Goal: Information Seeking & Learning: Learn about a topic

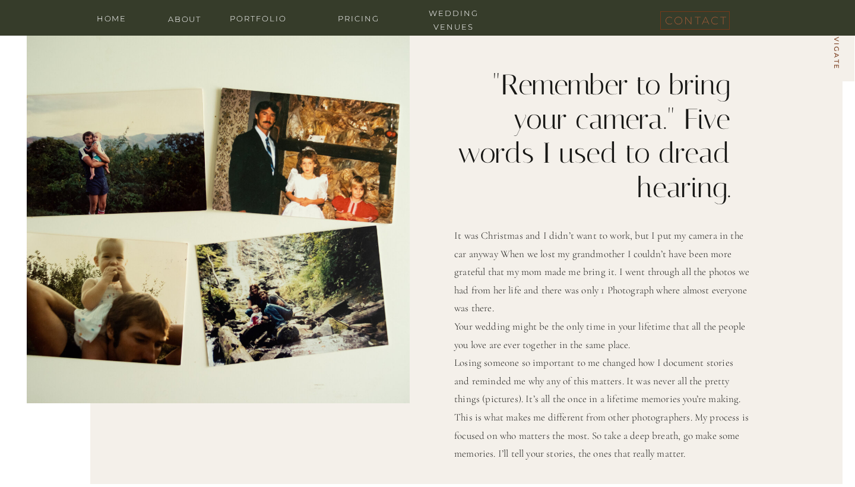
scroll to position [1041, 0]
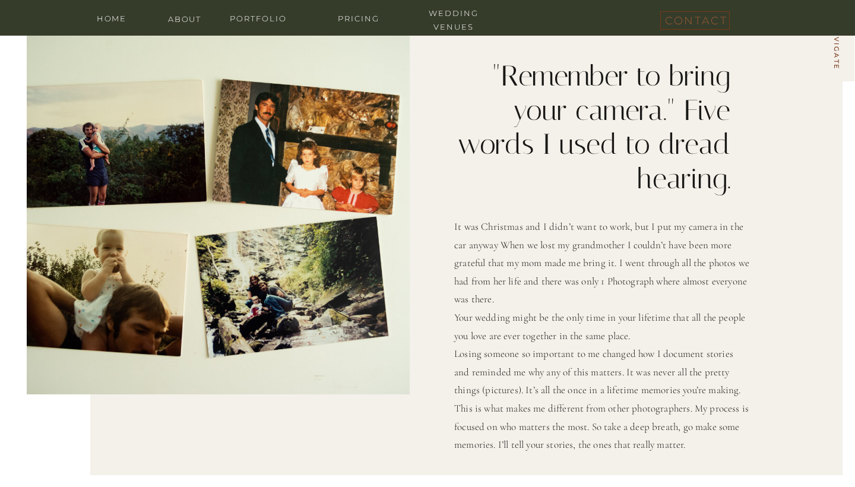
click at [272, 23] on div at bounding box center [466, 230] width 752 height 490
click at [445, 21] on div at bounding box center [466, 230] width 752 height 490
click at [454, 15] on nav "wedding venues" at bounding box center [453, 12] width 71 height 11
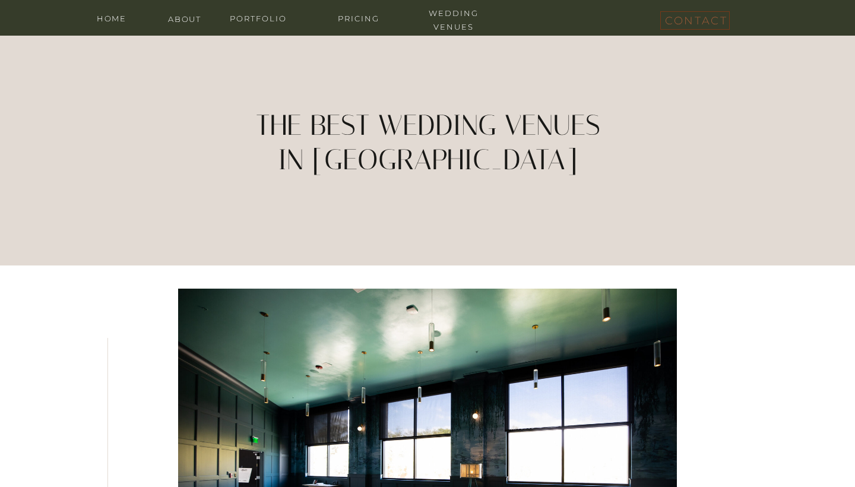
click at [361, 20] on nav "Pricing" at bounding box center [358, 17] width 71 height 11
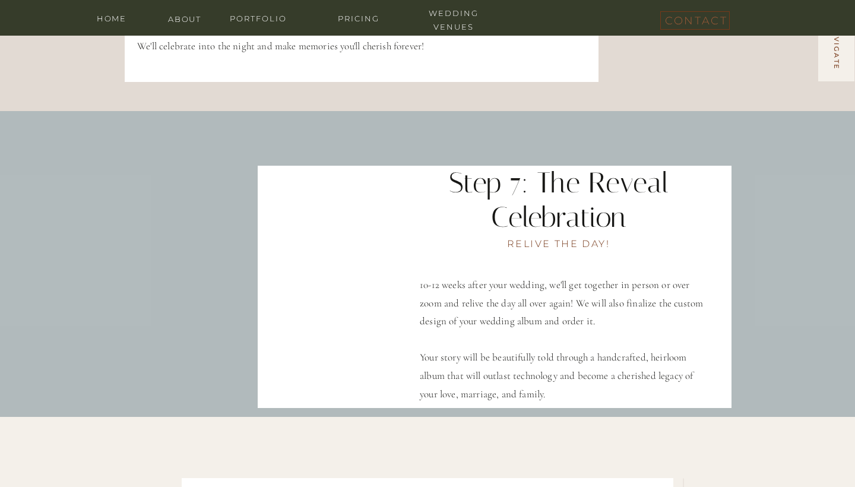
scroll to position [2842, 0]
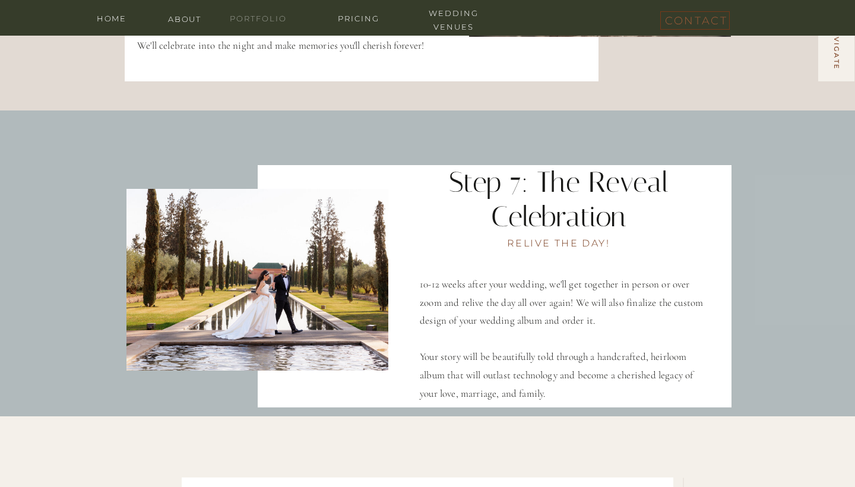
click at [256, 20] on nav "portfolio" at bounding box center [258, 17] width 71 height 11
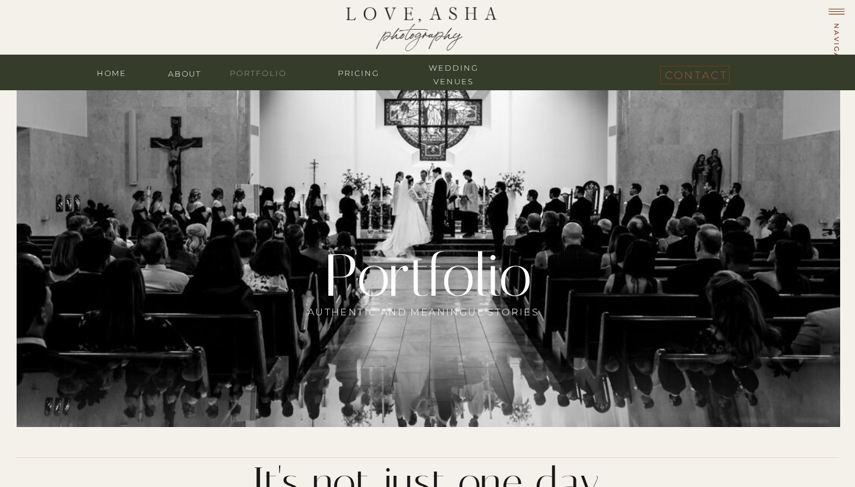
click at [270, 73] on nav "portfolio" at bounding box center [258, 71] width 71 height 11
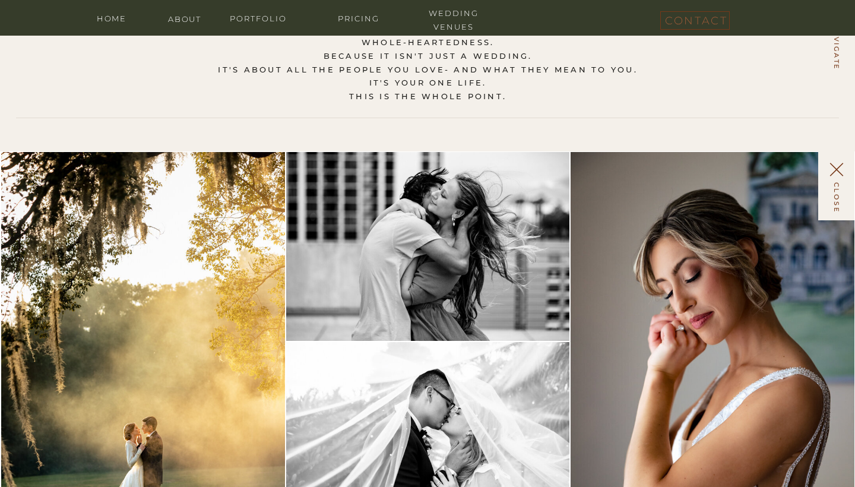
scroll to position [660, 0]
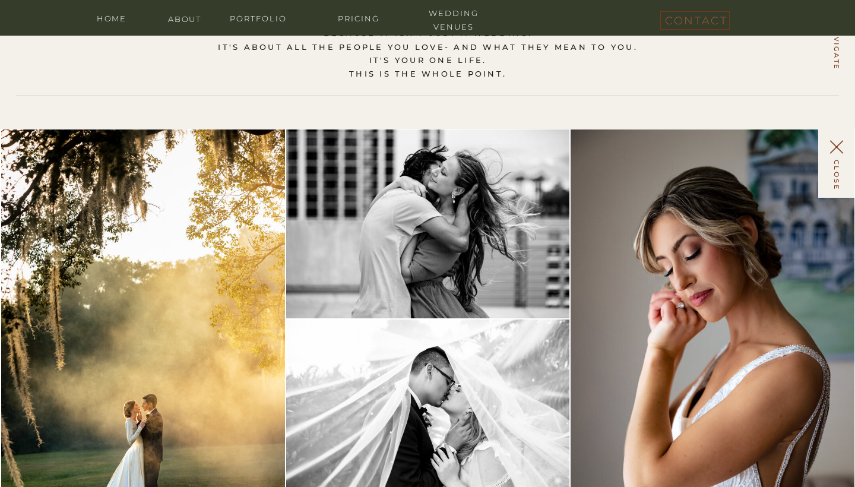
click at [535, 242] on img at bounding box center [428, 223] width 284 height 189
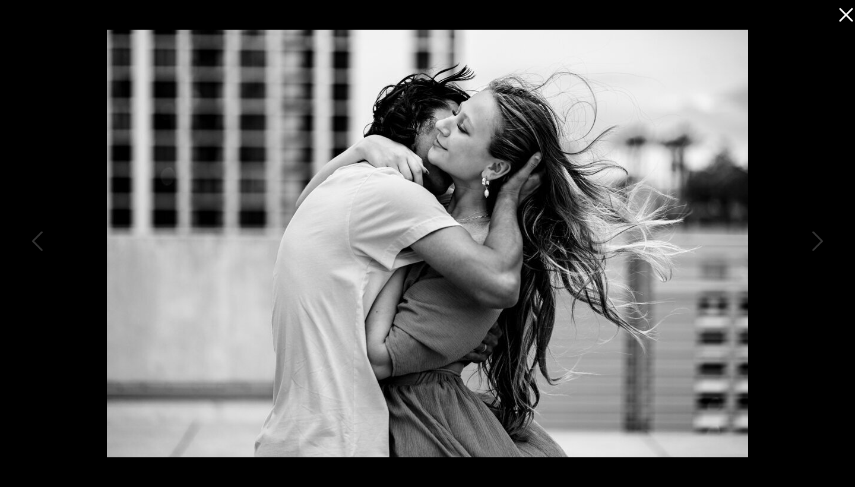
scroll to position [1200, 0]
click at [842, 24] on div at bounding box center [843, 12] width 24 height 24
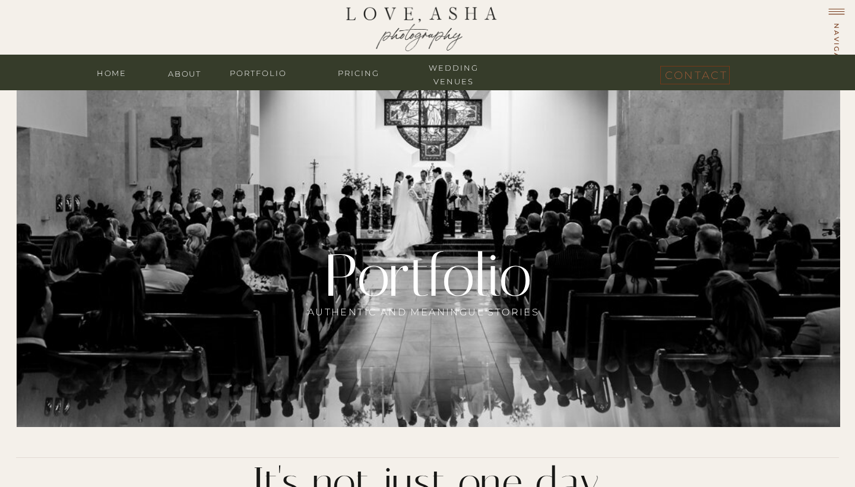
scroll to position [0, 0]
click at [193, 74] on nav "about" at bounding box center [184, 72] width 47 height 11
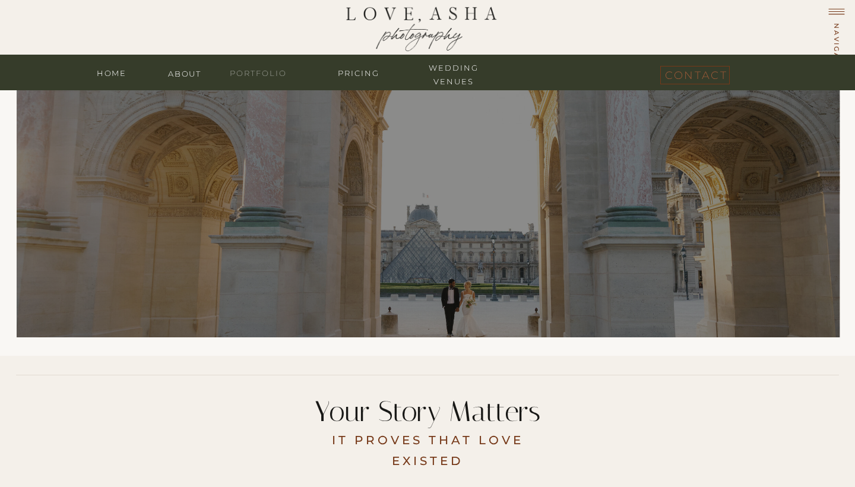
click at [261, 71] on nav "portfolio" at bounding box center [258, 71] width 71 height 11
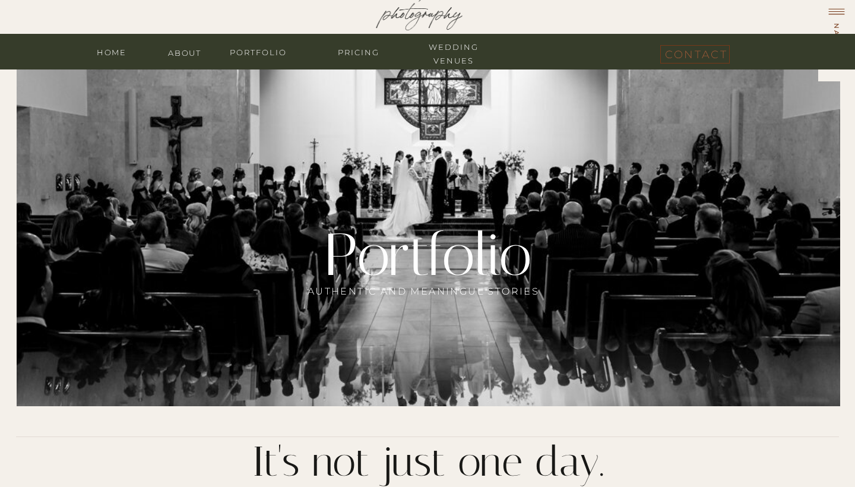
scroll to position [23, 0]
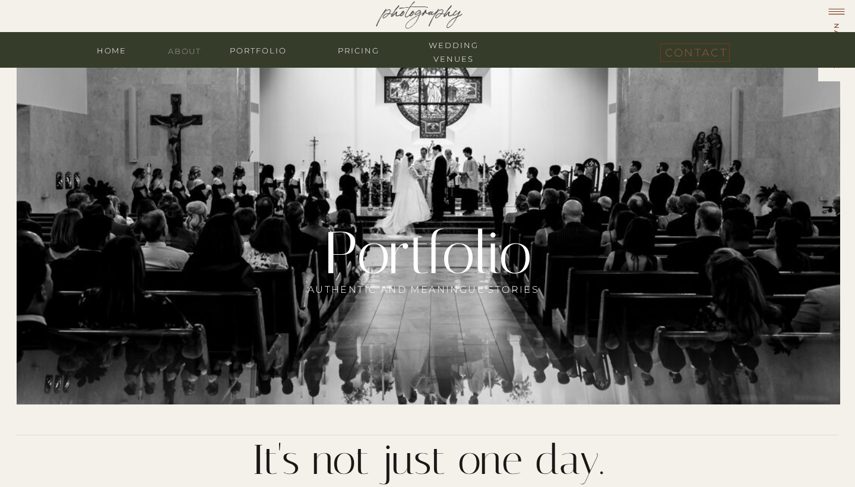
click at [188, 46] on nav "about" at bounding box center [184, 50] width 47 height 11
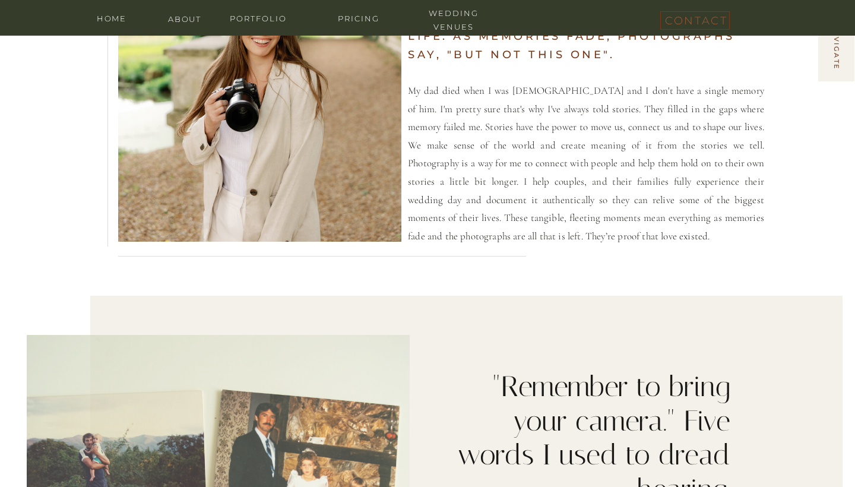
scroll to position [736, 0]
